Goal: Navigation & Orientation: Find specific page/section

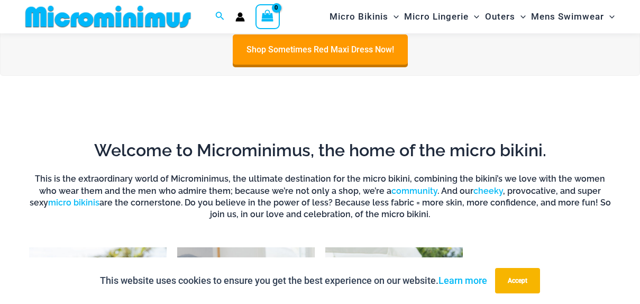
scroll to position [574, 0]
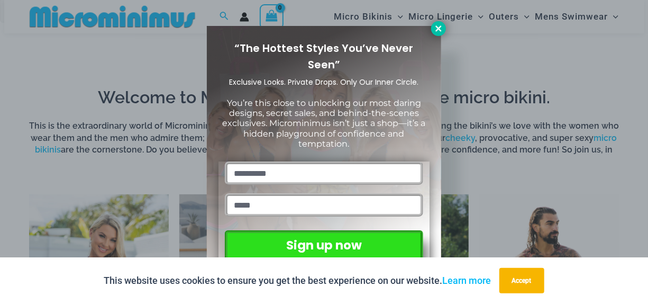
click at [439, 27] on icon at bounding box center [438, 28] width 6 height 6
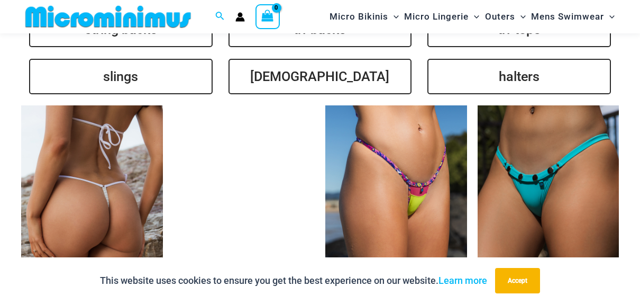
scroll to position [2374, 0]
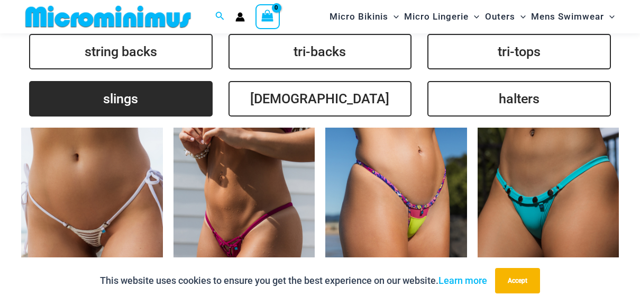
click at [115, 90] on link "slings" at bounding box center [121, 98] width 184 height 35
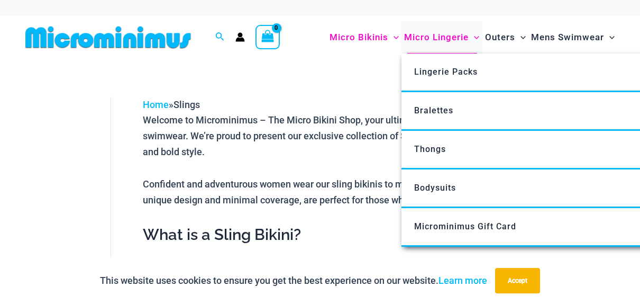
click at [434, 37] on span "Micro Lingerie" at bounding box center [436, 37] width 65 height 27
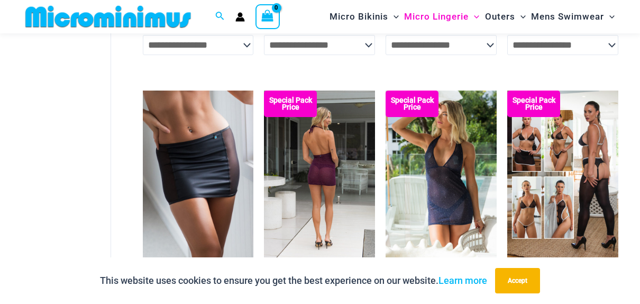
scroll to position [1212, 0]
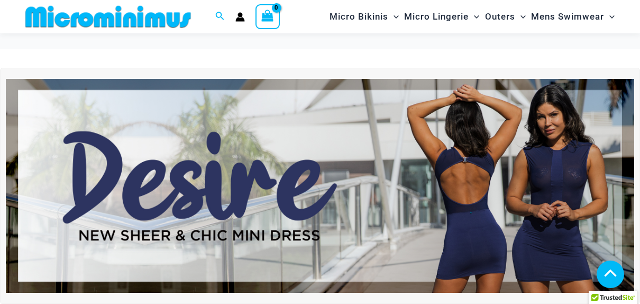
scroll to position [2374, 0]
